Goal: Information Seeking & Learning: Learn about a topic

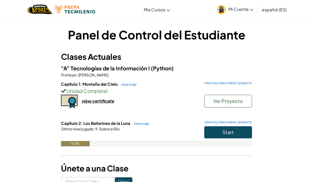
click at [233, 133] on span "Start" at bounding box center [227, 132] width 11 height 6
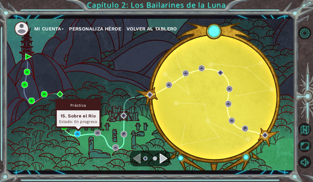
click at [73, 115] on div "15. Sobre el Río" at bounding box center [78, 116] width 38 height 6
click at [73, 116] on div "15. Sobre el Río" at bounding box center [78, 116] width 38 height 6
click at [74, 105] on div "Práctica" at bounding box center [78, 105] width 43 height 10
click at [78, 135] on img at bounding box center [77, 134] width 6 height 6
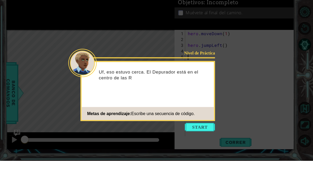
click at [204, 144] on button "Start" at bounding box center [200, 148] width 30 height 8
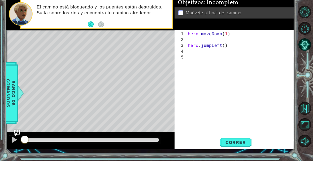
click at [237, 158] on button "Correr" at bounding box center [235, 164] width 32 height 12
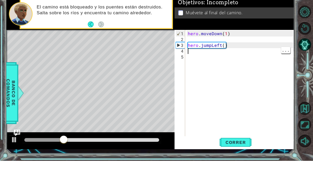
click at [208, 52] on div "hero . moveDown ( 1 ) hero . jumpLeft ( )" at bounding box center [241, 113] width 109 height 122
click at [222, 52] on div "hero . moveDown ( 1 ) hero . jumpLeft ( )" at bounding box center [241, 113] width 109 height 122
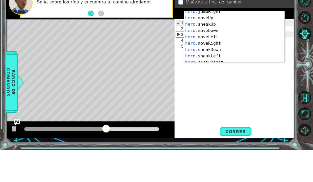
scroll to position [23, 0]
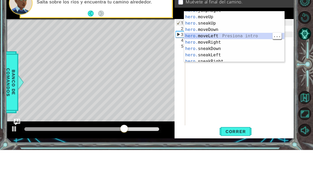
click at [219, 39] on div "hero. jumpRight Presiona intro hero. moveUp Presiona intro hero. sneakUp Presio…" at bounding box center [234, 71] width 100 height 64
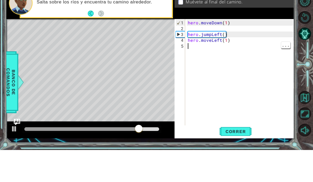
click at [211, 54] on div "hero . moveDown ( 1 ) hero . jumpLeft ( ) hero . moveLeft ( 1 )" at bounding box center [241, 113] width 109 height 122
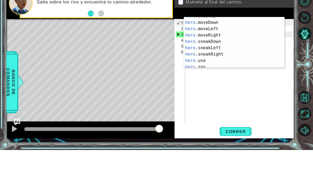
scroll to position [37, 0]
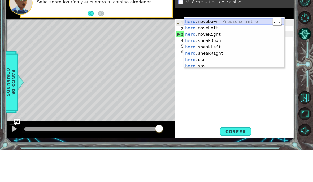
click at [218, 44] on div "hero .sneakUp Presiona intro hero .moveDown Presiona intro hero .moveLeft Presi…" at bounding box center [234, 76] width 100 height 64
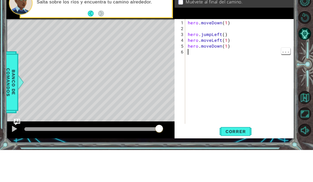
click at [210, 55] on div "hero . moveDown ( 1 ) hero . jumpLeft ( ) hero . moveLeft ( 1 ) hero . moveDown…" at bounding box center [241, 110] width 109 height 117
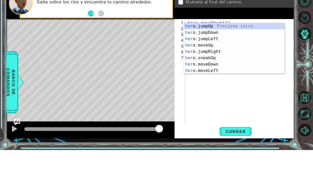
scroll to position [7, 15]
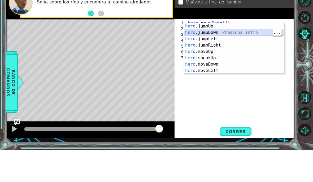
click at [210, 55] on div "hero .jumpUp Presiona intro hero .jumpDown Presiona intro hero .jumpLeft Presio…" at bounding box center [234, 87] width 100 height 64
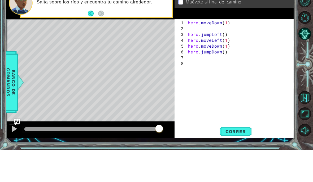
click at [234, 161] on span "Correr" at bounding box center [235, 163] width 31 height 5
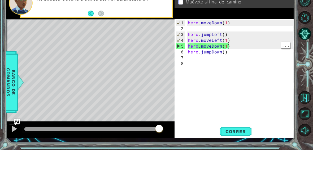
click at [242, 52] on div "hero . moveDown ( 1 ) hero . jumpLeft ( ) hero . moveLeft ( 1 ) hero . moveDown…" at bounding box center [241, 110] width 109 height 117
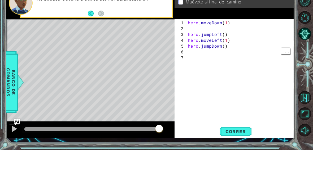
click at [210, 52] on div "hero . moveDown ( 1 ) hero . jumpLeft ( ) hero . moveLeft ( 1 ) hero . jumpDown…" at bounding box center [241, 110] width 109 height 117
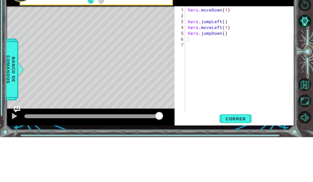
click at [204, 52] on div "hero . moveDown ( 1 ) hero . jumpLeft ( ) hero . moveLeft ( 1 ) hero . jumpDown…" at bounding box center [241, 110] width 109 height 117
click at [201, 52] on div "hero . moveDown ( 1 ) hero . jumpLeft ( ) hero . moveLeft ( 1 ) hero . jumpDown…" at bounding box center [241, 110] width 109 height 117
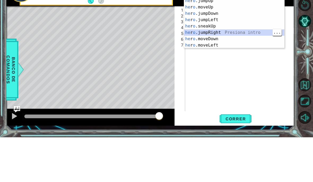
click at [223, 42] on div "he r o .jumpUp Presiona intro he r o .moveUp Presiona intro he r o .jumpDown Pr…" at bounding box center [234, 74] width 100 height 64
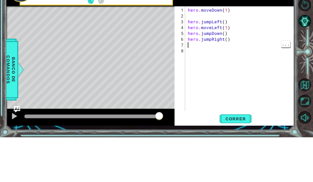
click at [201, 52] on div "hero . moveDown ( 1 ) hero . jumpLeft ( ) hero . moveLeft ( 1 ) hero . jumpDown…" at bounding box center [241, 110] width 109 height 117
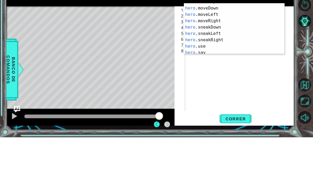
scroll to position [33, 0]
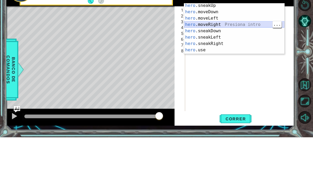
click at [226, 47] on div "hero .sneakUp Presiona intro hero .moveDown Presiona intro hero .moveLeft Presi…" at bounding box center [234, 79] width 100 height 64
type textarea "abcde fg"
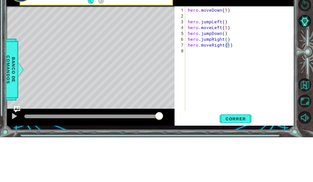
click at [238, 161] on span "Correr" at bounding box center [235, 163] width 31 height 5
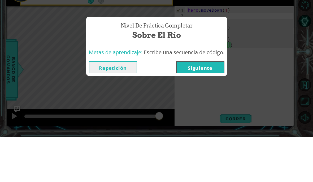
click at [198, 106] on button "Siguiente" at bounding box center [200, 112] width 48 height 12
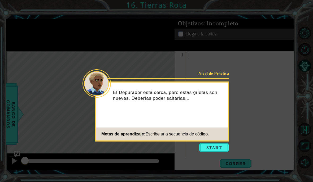
click at [210, 144] on button "Start" at bounding box center [214, 148] width 30 height 8
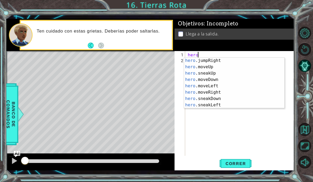
scroll to position [22, 0]
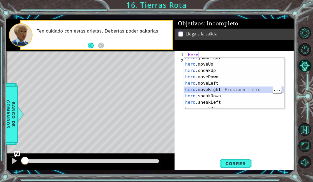
click at [218, 92] on div "hero .jumpRight Presiona intro hero .moveUp Presiona intro hero .sneakUp Presio…" at bounding box center [234, 87] width 100 height 64
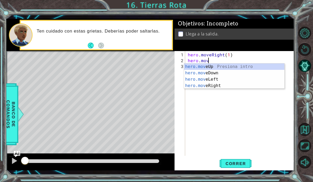
scroll to position [7, 22]
click at [220, 67] on div "hero.mov eUp Presiona intro hero.mov eDown Presiona intro hero.mov eLeft Presio…" at bounding box center [234, 83] width 100 height 38
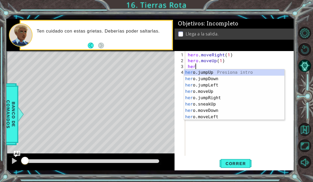
scroll to position [7, 15]
click at [208, 74] on div "hero .jumpUp Presiona intro hero .jumpDown Presiona intro hero .jumpLeft Presio…" at bounding box center [234, 101] width 100 height 64
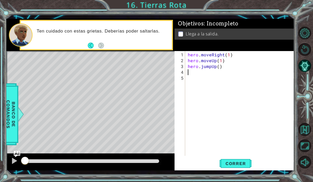
click at [241, 166] on span "Correr" at bounding box center [235, 163] width 31 height 5
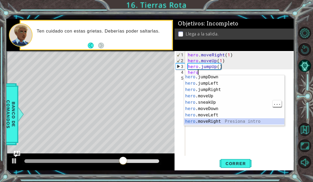
scroll to position [0, 0]
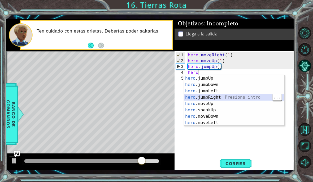
click at [218, 98] on div "hero .jumpUp Presiona intro hero .jumpDown Presiona intro hero .jumpLeft Presio…" at bounding box center [234, 107] width 100 height 64
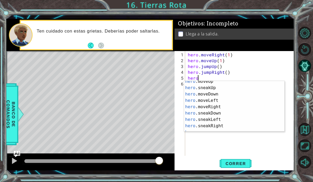
scroll to position [29, 0]
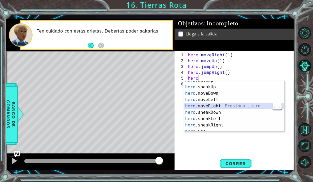
click at [218, 109] on div "hero .moveUp Presiona intro hero .sneakUp Presiona intro hero .moveDown Presion…" at bounding box center [234, 110] width 100 height 64
type textarea "abcde fg"
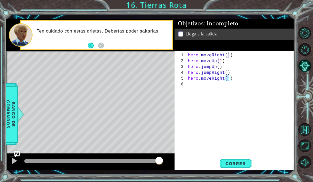
click at [241, 166] on span "Correr" at bounding box center [235, 163] width 31 height 5
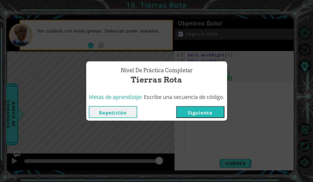
click at [208, 113] on button "Siguiente" at bounding box center [200, 112] width 48 height 12
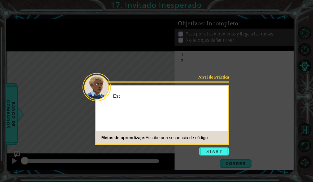
scroll to position [3, 0]
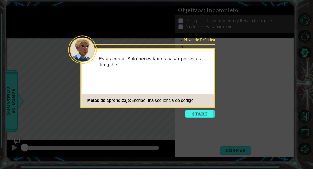
click at [205, 123] on button "Start" at bounding box center [200, 127] width 30 height 8
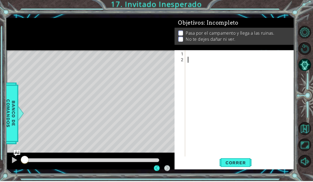
scroll to position [0, 0]
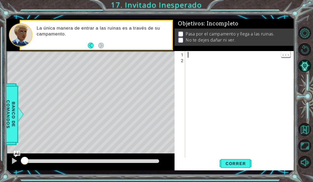
click at [218, 57] on div at bounding box center [241, 113] width 109 height 122
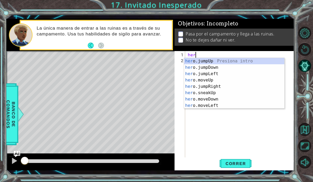
scroll to position [7, 17]
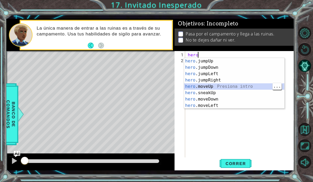
click at [211, 89] on div "hero .jumpUp Presiona intro hero .jumpDown Presiona intro hero .jumpLeft Presio…" at bounding box center [234, 90] width 100 height 64
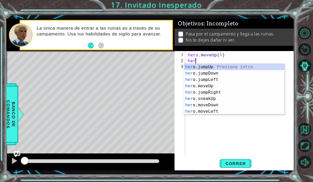
scroll to position [7, 15]
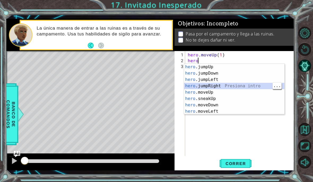
click at [220, 89] on div "hero .jumpUp Presiona intro hero .jumpDown Presiona intro hero .jumpLeft Presio…" at bounding box center [234, 96] width 100 height 64
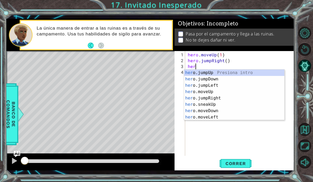
scroll to position [7, 17]
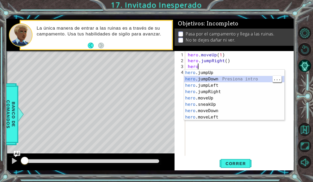
click at [218, 79] on div "hero .jumpUp Presiona intro hero .jumpDown Presiona intro hero .jumpLeft Presio…" at bounding box center [234, 102] width 100 height 64
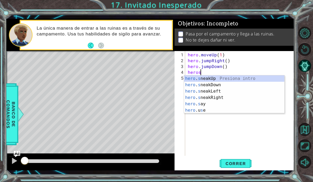
scroll to position [7, 20]
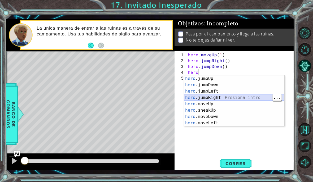
click at [218, 99] on div "hero .jumpUp Presiona intro hero .jumpDown Presiona intro hero .jumpLeft Presio…" at bounding box center [234, 108] width 100 height 64
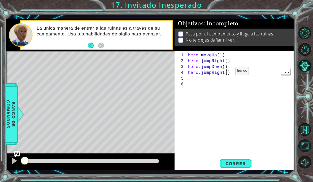
click at [226, 74] on div "hero . moveUp ( 1 ) hero . jumpRight ( ) hero . jumpDown ( ) hero . jumpRight (…" at bounding box center [241, 110] width 109 height 117
click at [227, 74] on div "hero . moveUp ( 1 ) hero . jumpRight ( ) hero . jumpDown ( ) hero . jumpRight (…" at bounding box center [241, 110] width 109 height 117
click at [200, 78] on div "hero . moveUp ( 1 ) hero . jumpRight ( ) hero . jumpDown ( ) hero . jumpRight (…" at bounding box center [241, 110] width 109 height 117
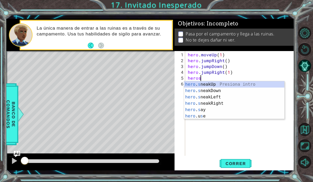
scroll to position [7, 20]
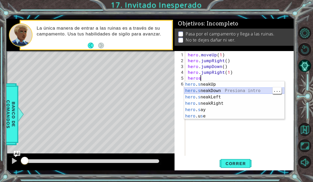
click at [224, 91] on div "hero . s neakUp Presiona intro hero . s neakDown Presiona intro hero . s neakLe…" at bounding box center [234, 106] width 100 height 51
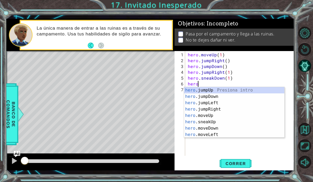
scroll to position [7, 17]
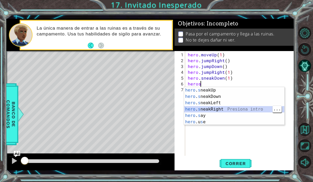
click at [219, 112] on div "hero . s neakUp Presiona intro hero . s neakDown Presiona intro hero . s neakLe…" at bounding box center [234, 112] width 100 height 51
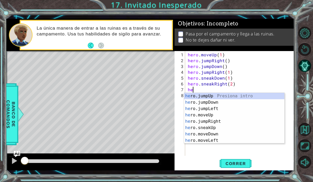
scroll to position [7, 15]
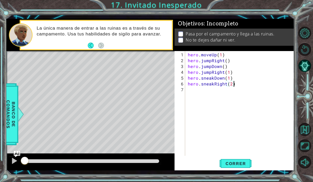
click at [244, 166] on span "Correr" at bounding box center [235, 163] width 31 height 5
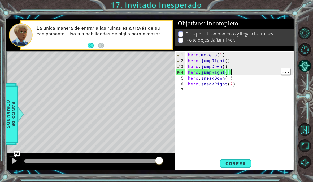
click at [239, 71] on div "hero . moveUp ( 1 ) hero . jumpRight ( ) hero . jumpDown ( ) hero . jumpRight (…" at bounding box center [241, 110] width 109 height 117
click at [240, 74] on div "hero . moveUp ( 1 ) hero . jumpRight ( ) hero . jumpDown ( ) hero . jumpRight (…" at bounding box center [241, 110] width 109 height 117
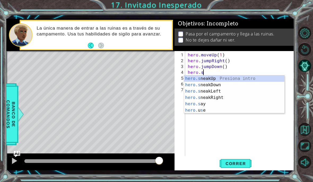
scroll to position [7, 10]
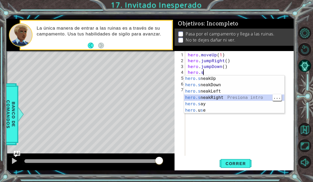
click at [218, 98] on div "hero.s neakUp Presiona intro hero.s neakDown Presiona intro hero.s neakLeft Pre…" at bounding box center [234, 101] width 100 height 51
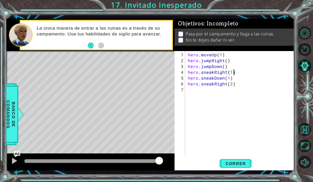
click at [239, 164] on span "Correr" at bounding box center [235, 163] width 31 height 5
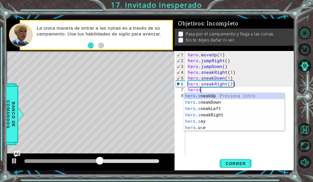
scroll to position [7, 17]
click at [217, 95] on div "hero . s neakUp Presiona intro hero . s neakDown Presiona intro hero . s neakLe…" at bounding box center [234, 118] width 100 height 51
type textarea "abcde fg"
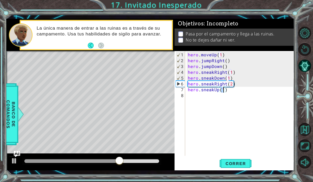
click at [239, 166] on span "Correr" at bounding box center [235, 163] width 31 height 5
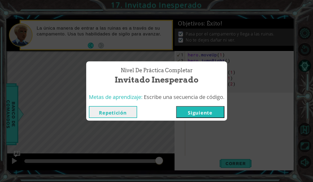
click at [212, 112] on button "Siguiente" at bounding box center [200, 112] width 48 height 12
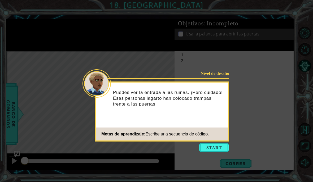
click at [211, 146] on button "Start" at bounding box center [214, 148] width 30 height 8
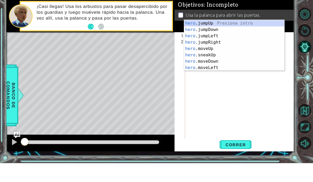
scroll to position [7, 20]
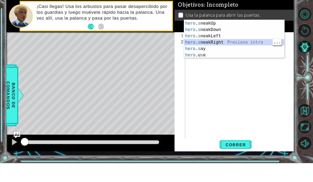
click at [223, 45] on div "hero . s neakUp Presiona intro hero . s neakDown Presiona intro hero . s neakLe…" at bounding box center [234, 64] width 100 height 51
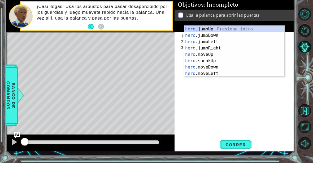
scroll to position [7, 17]
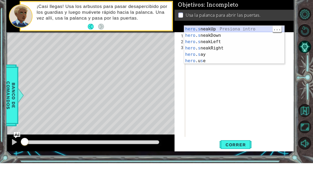
click at [213, 45] on div "hero . s neakUp Presiona intro hero . s neakDown Presiona intro hero . s neakLe…" at bounding box center [234, 70] width 100 height 51
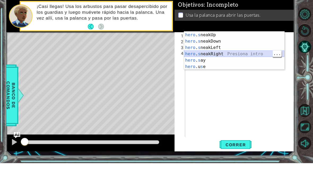
click at [224, 55] on div "hero . s neakUp Presiona intro hero . s neakDown Presiona intro hero . s neakLe…" at bounding box center [234, 76] width 100 height 51
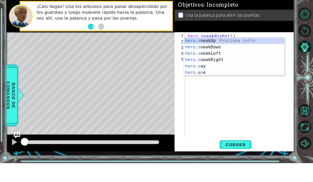
scroll to position [7, 20]
click at [218, 56] on div "hero . s neakUp Presiona intro hero . s neakDown Presiona intro hero . s neakLe…" at bounding box center [234, 81] width 100 height 51
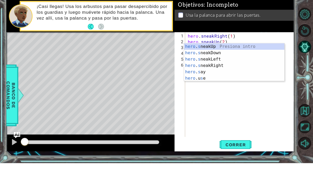
scroll to position [7, 17]
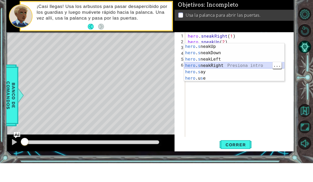
click at [223, 67] on div "hero . s neakUp Presiona intro hero . s neakDown Presiona intro hero . s neakLe…" at bounding box center [234, 87] width 100 height 51
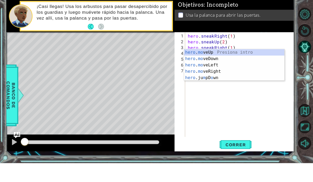
scroll to position [7, 20]
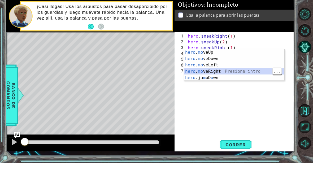
click at [219, 74] on div "hero . mo veUp Presiona intro hero . mo veDown Presiona intro hero . mo veLeft …" at bounding box center [234, 90] width 100 height 45
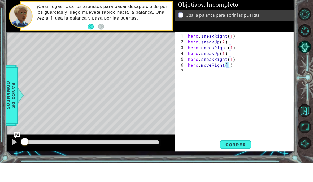
click at [238, 161] on span "Correr" at bounding box center [235, 163] width 31 height 5
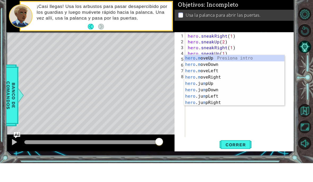
scroll to position [7, 17]
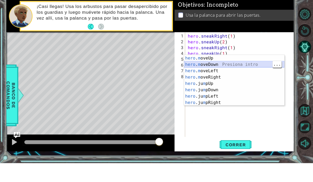
click at [222, 74] on div "hero . m oveUp Presiona intro hero . m oveDown Presiona intro hero . m oveLeft …" at bounding box center [234, 106] width 100 height 64
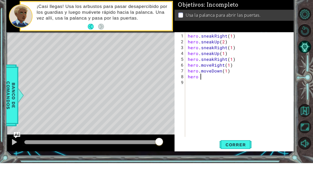
scroll to position [7, 10]
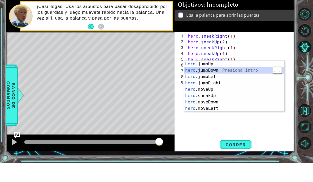
click at [222, 80] on div "hero .jumpUp Presiona intro hero .jumpDown Presiona intro hero .jumpLeft Presio…" at bounding box center [234, 112] width 100 height 64
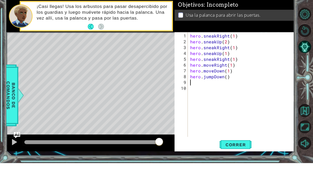
click at [237, 161] on span "Correr" at bounding box center [235, 163] width 31 height 5
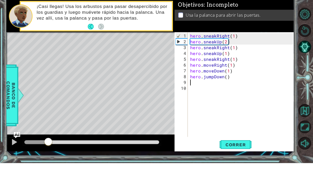
click at [179, 58] on div "2" at bounding box center [182, 61] width 12 height 6
click at [228, 161] on span "Correr" at bounding box center [235, 163] width 31 height 5
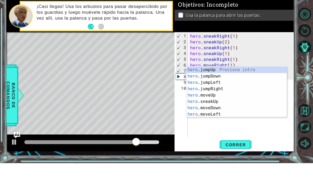
scroll to position [7, 20]
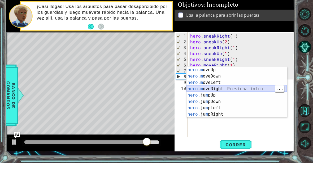
click at [219, 89] on div "hero . m oveUp Presiona intro hero . m oveDown Presiona intro hero . m oveLeft …" at bounding box center [236, 118] width 100 height 64
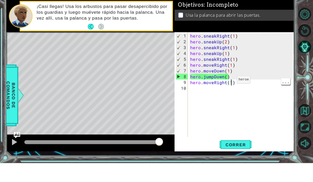
click at [229, 84] on div "hero . sneakRight ( 1 ) hero . sneakUp ( 2 ) hero . sneakRight ( 1 ) hero . sne…" at bounding box center [242, 110] width 107 height 117
click at [231, 83] on div "hero . sneakRight ( 1 ) hero . sneakUp ( 2 ) hero . sneakRight ( 1 ) hero . sne…" at bounding box center [242, 110] width 107 height 117
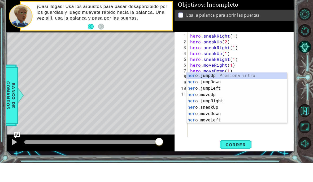
scroll to position [7, 15]
click at [208, 91] on div "hero .jumpUp Presiona intro hero .jumpDown Presiona intro hero .jumpLeft Presio…" at bounding box center [236, 123] width 100 height 64
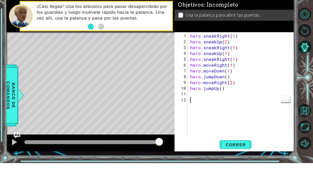
click at [244, 99] on div "hero . sneakRight ( 1 ) hero . sneakUp ( 2 ) hero . sneakRight ( 1 ) hero . sne…" at bounding box center [242, 110] width 107 height 117
click at [197, 95] on div "hero . sneakRight ( 1 ) hero . sneakUp ( 2 ) hero . sneakRight ( 1 ) hero . sne…" at bounding box center [242, 110] width 107 height 117
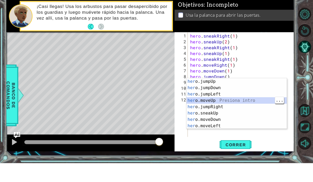
click at [221, 101] on div "her o.jumpUp Presiona intro her o.jumpDown Presiona intro her o.jumpLeft Presio…" at bounding box center [236, 129] width 100 height 64
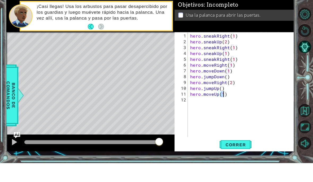
click at [238, 161] on span "Correr" at bounding box center [235, 163] width 31 height 5
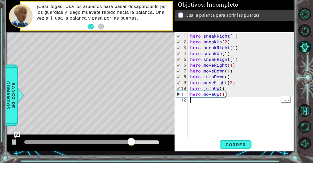
click at [213, 104] on div "hero . sneakRight ( 1 ) hero . sneakUp ( 2 ) hero . sneakRight ( 1 ) hero . sne…" at bounding box center [242, 110] width 107 height 117
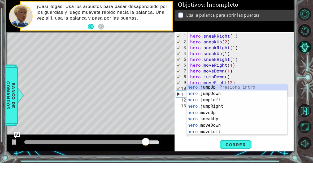
scroll to position [7, 17]
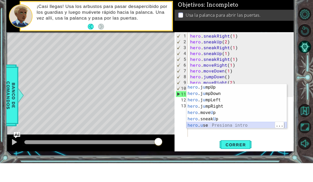
click at [209, 125] on div "hero .j u mpUp Presiona intro hero .j u mpDown Presiona intro hero .j u mpLeft …" at bounding box center [236, 131] width 100 height 57
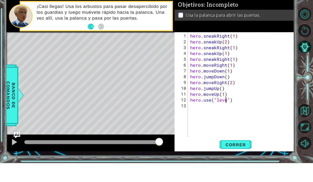
scroll to position [7, 25]
type textarea "abcde fg"
click at [243, 161] on span "Correr" at bounding box center [235, 163] width 31 height 5
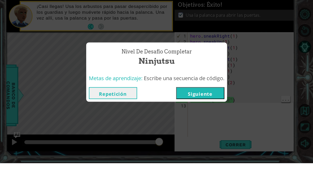
click at [216, 106] on button "Siguiente" at bounding box center [200, 112] width 48 height 12
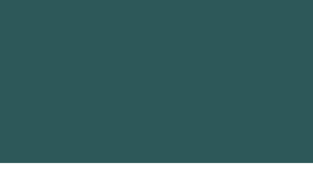
scroll to position [19, 0]
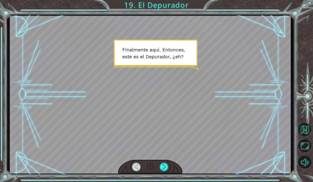
click at [165, 163] on div at bounding box center [164, 167] width 9 height 8
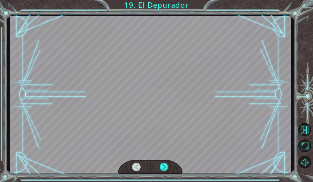
click at [166, 164] on div at bounding box center [164, 167] width 9 height 8
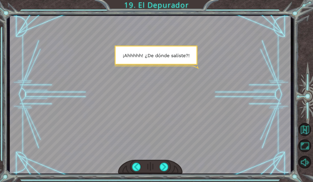
click at [165, 164] on div at bounding box center [164, 167] width 9 height 8
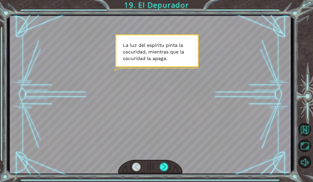
click at [167, 166] on div at bounding box center [164, 167] width 9 height 8
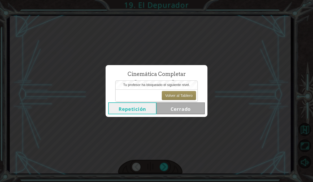
click at [189, 97] on button "Volver al Tablero" at bounding box center [179, 95] width 34 height 9
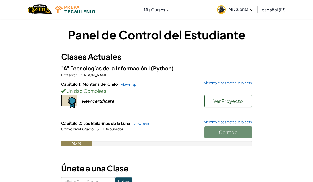
click at [217, 129] on div "Cerrado" at bounding box center [225, 133] width 53 height 15
click at [229, 133] on div "Cerrado" at bounding box center [225, 133] width 53 height 15
click at [90, 128] on span "Último nivel jugado" at bounding box center [77, 129] width 33 height 5
click at [83, 131] on span "Último nivel jugado" at bounding box center [77, 129] width 33 height 5
click at [81, 137] on div at bounding box center [156, 137] width 191 height 10
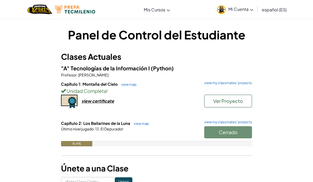
click at [138, 124] on link "view map" at bounding box center [140, 124] width 18 height 4
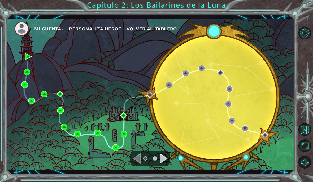
click at [46, 51] on div "Mi Cuenta Personaliza Héroe Volver al Tablero" at bounding box center [150, 95] width 288 height 152
click at [48, 53] on div "Mi Cuenta Personaliza Héroe Volver al Tablero" at bounding box center [150, 95] width 288 height 152
click at [59, 48] on div "Mi Cuenta Personaliza Héroe Volver al Tablero" at bounding box center [150, 95] width 288 height 152
click at [140, 45] on div "Mi Cuenta Personaliza Héroe Volver al Tablero" at bounding box center [150, 95] width 288 height 152
click at [146, 51] on div "Mi Cuenta Personaliza Héroe Volver al Tablero" at bounding box center [150, 95] width 288 height 152
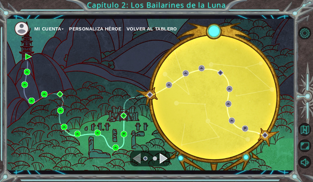
click at [148, 50] on div "Mi Cuenta Personaliza Héroe Volver al Tablero" at bounding box center [150, 95] width 288 height 152
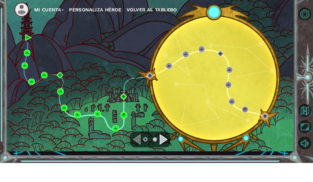
click at [158, 34] on ul "Mi Cuenta Personaliza Héroe Volver al Tablero" at bounding box center [154, 28] width 280 height 15
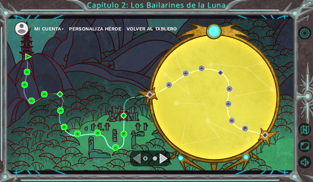
click at [150, 30] on span "Volver al Tablero" at bounding box center [151, 29] width 50 height 6
